Goal: Transaction & Acquisition: Purchase product/service

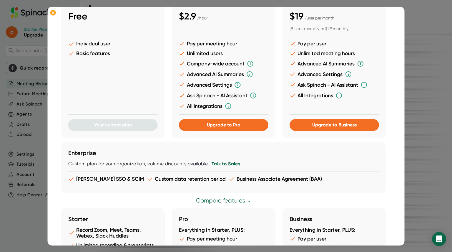
scroll to position [56, 0]
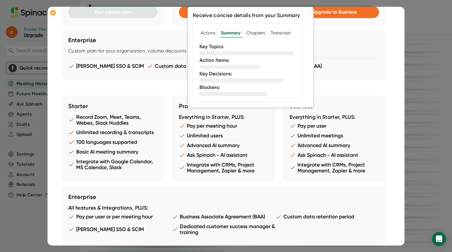
scroll to position [168, 0]
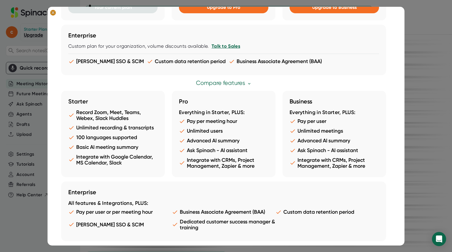
click at [57, 12] on button at bounding box center [53, 13] width 9 height 8
